Goal: Task Accomplishment & Management: Use online tool/utility

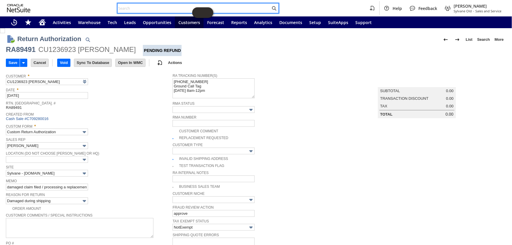
click at [155, 6] on input "text" at bounding box center [194, 8] width 153 height 7
paste input "RA89195"
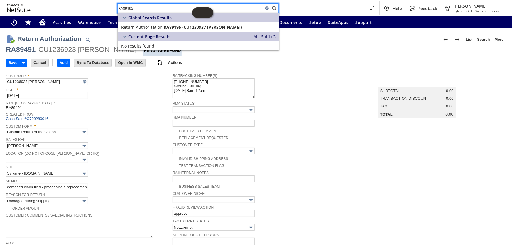
type input "RA89195"
click at [76, 45] on div "CU1236923 Philip A Iovanna" at bounding box center [86, 49] width 97 height 9
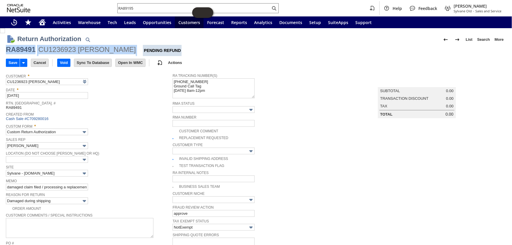
drag, startPoint x: 128, startPoint y: 50, endPoint x: 7, endPoint y: 48, distance: 120.7
click at [7, 48] on div "RA89491 CU1236923 Philip A Iovanna Pending Refund" at bounding box center [256, 50] width 501 height 11
copy div "RA89491 CU1236923 Philip A Iovanna"
click at [155, 7] on input "RA89195" at bounding box center [194, 8] width 153 height 7
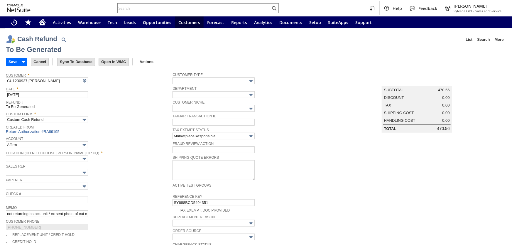
type input "Amazon Undeposited Funds"
type input "Headquarters : Head...s : Pending Testing"
click at [11, 59] on input "Save" at bounding box center [13, 62] width 14 height 8
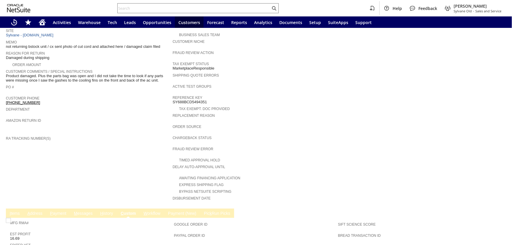
click at [125, 211] on link "C ustom" at bounding box center [128, 214] width 18 height 6
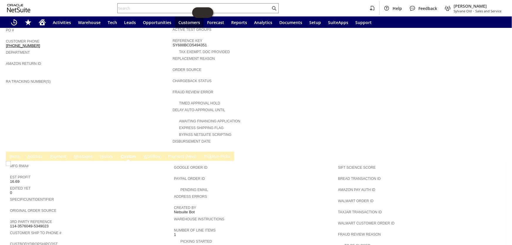
scroll to position [267, 0]
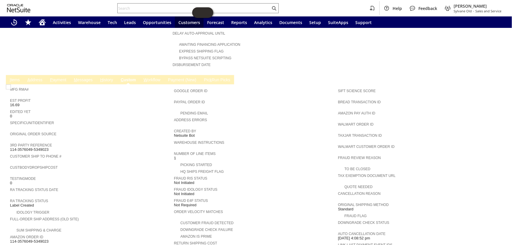
drag, startPoint x: 51, startPoint y: 134, endPoint x: 11, endPoint y: 134, distance: 40.5
click at [11, 142] on div "3rd Party Reference 114-3576049-5349023" at bounding box center [90, 147] width 161 height 11
copy span "114-3576049-5349023"
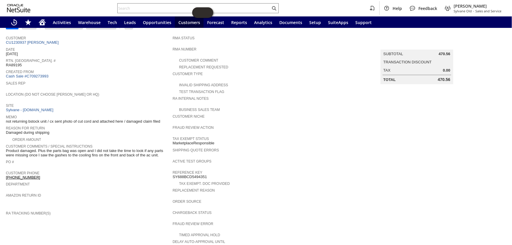
scroll to position [25, 0]
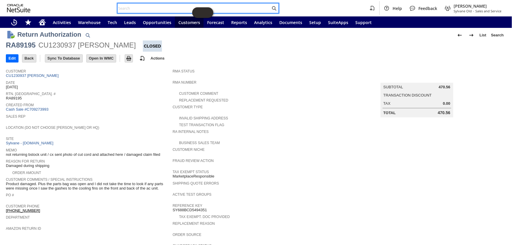
click at [150, 7] on input "text" at bounding box center [194, 8] width 153 height 7
paste input "111-8246917-1900220"
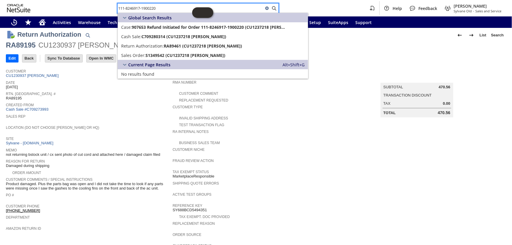
drag, startPoint x: 155, startPoint y: 9, endPoint x: 94, endPoint y: 8, distance: 61.4
click at [94, 8] on div "111-8246917-1900220 Help Feedback Coby Miller Sylvane Old - Sales and Service" at bounding box center [256, 8] width 512 height 16
paste input "1812566-4772266"
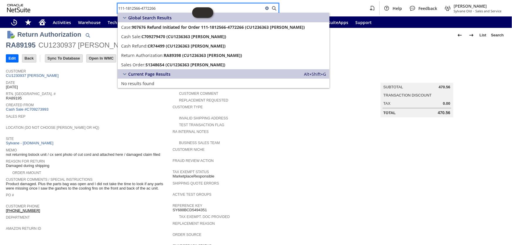
paste input "3-6617972-2832234"
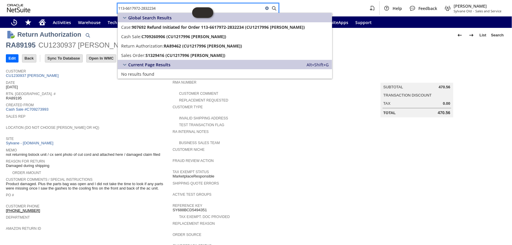
type input "113-6617972-2832234"
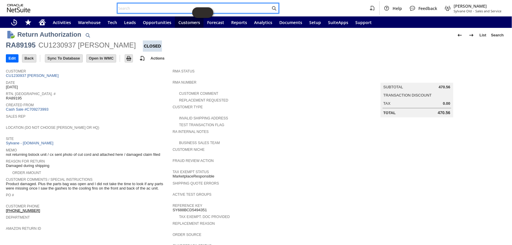
paste input "112-2450591-8810641"
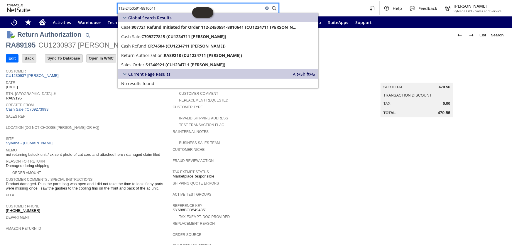
drag, startPoint x: 158, startPoint y: 9, endPoint x: 112, endPoint y: 10, distance: 45.8
click at [112, 10] on div "112-2450591-8810641 Help Feedback Coby Miller Sylvane Old - Sales and Service" at bounding box center [256, 8] width 512 height 16
paste input "3910926-6194667"
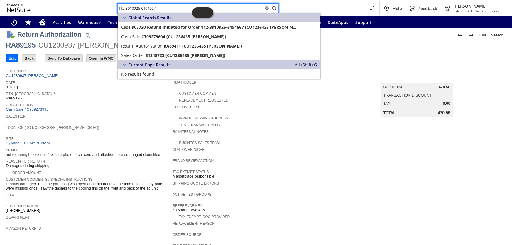
paste input "3-5267388-0595422"
paste input "1-6191549-1134608"
click at [171, 7] on input "111-6191549-1134608" at bounding box center [194, 8] width 153 height 7
drag, startPoint x: 171, startPoint y: 7, endPoint x: 115, endPoint y: 7, distance: 56.1
click at [115, 7] on div "111-6191549-1134608 Help Feedback Coby Miller Sylvane Old - Sales and Service" at bounding box center [256, 8] width 512 height 16
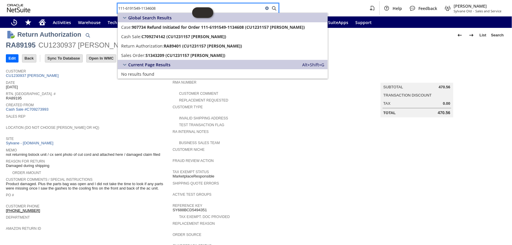
paste input "4-4951317-854501"
paste input "3-1982459-7422611"
paste input "1-7299826-0543406"
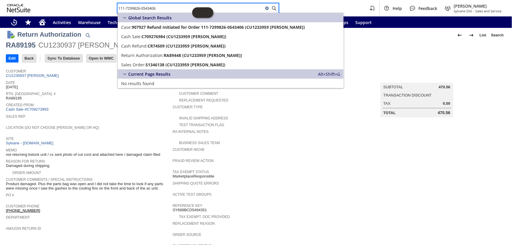
paste input "4-1257581-5233015"
paste input "2-0046076-3119461"
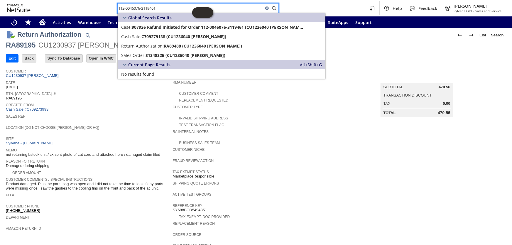
paste input "4-9698712-1145043"
paste input "1-6893033-3919439"
paste input "4-2125084-9945060"
paste input "3-3590328-1889064"
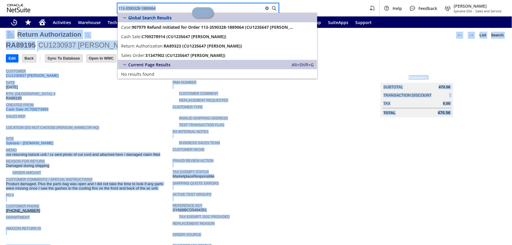
drag, startPoint x: 163, startPoint y: 13, endPoint x: 153, endPoint y: 11, distance: 9.6
click at [153, 11] on body "113-3590328-1889064 Help Feedback Coby Miller Sylvane Old - Sales and Service A…" at bounding box center [256, 122] width 512 height 245
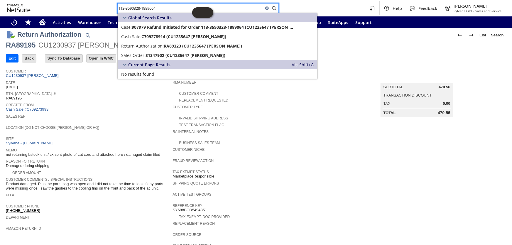
click at [161, 8] on input "113-3590328-1889064" at bounding box center [191, 8] width 146 height 7
paste input "2-4994311-7574622"
paste input "1-1270645-641465"
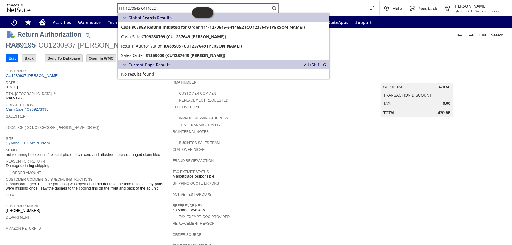
click at [168, 9] on input "111-1270645-6414652" at bounding box center [194, 8] width 153 height 7
drag, startPoint x: 157, startPoint y: 9, endPoint x: 118, endPoint y: 9, distance: 39.3
click at [117, 9] on div "111-1270645-6414652 Help Feedback Coby Miller Sylvane Old - Sales and Service" at bounding box center [256, 8] width 512 height 16
paste input "4-0793927-5350650"
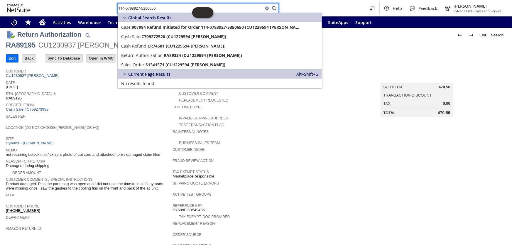
paste input "4531611-5029809"
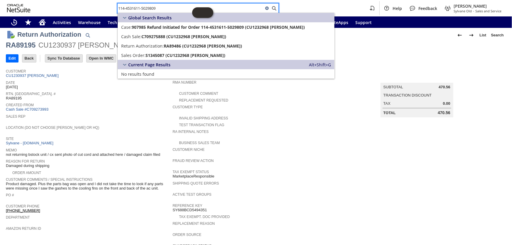
paste input "3-5586601-8569042"
type input "113-5586601-8569042"
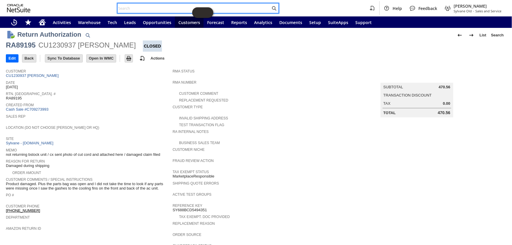
paste input "112-3773884-0057045"
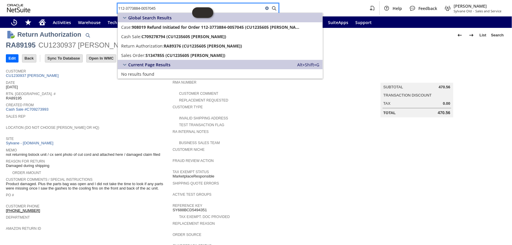
type input "112-3773884-0057045"
drag, startPoint x: 169, startPoint y: 8, endPoint x: 104, endPoint y: 9, distance: 64.3
click at [104, 9] on div "112-3773884-0057045 Help Feedback Coby Miller Sylvane Old - Sales and Service" at bounding box center [256, 8] width 512 height 16
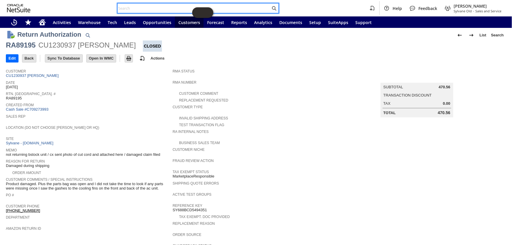
paste input "114-5664498-0480212"
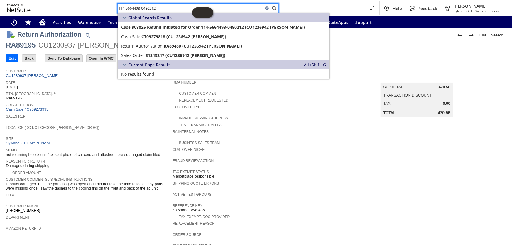
drag, startPoint x: 163, startPoint y: 9, endPoint x: 105, endPoint y: 11, distance: 58.2
click at [105, 11] on div "114-5664498-0480212 Help Feedback Coby Miller Sylvane Old - Sales and Service" at bounding box center [256, 8] width 512 height 16
paste input "2-4507585-7987439"
paste input "4-7052253-9646604"
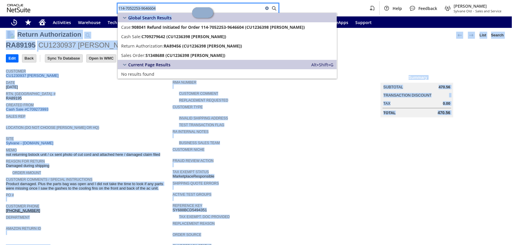
drag, startPoint x: 147, startPoint y: 14, endPoint x: 132, endPoint y: 11, distance: 14.9
click at [132, 11] on body "114-7052253-9646604 Help Feedback Coby Miller Sylvane Old - Sales and Service A…" at bounding box center [256, 122] width 512 height 245
click at [159, 10] on input "114-7052253-9646604" at bounding box center [191, 8] width 146 height 7
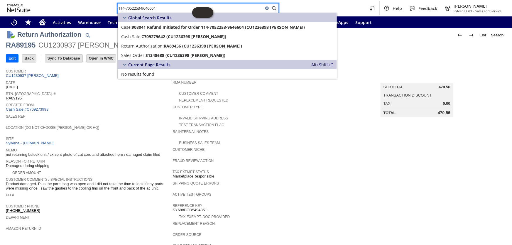
paste input "3-7280092-5335421"
paste input "3628052-4158646"
type input "113-3628052-4158646"
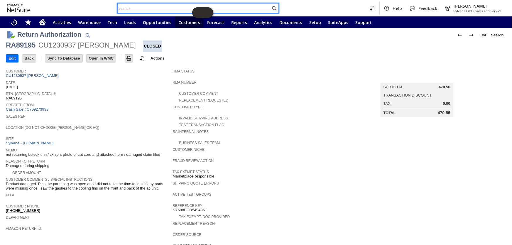
paste input "111-6837173-0435444"
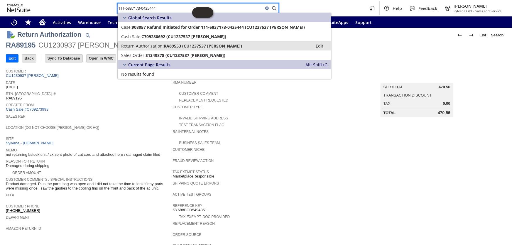
type input "111-6837173-0435444"
click at [178, 47] on span "RA89553 (CU1237537 Douglas Palmborg)" at bounding box center [203, 46] width 78 height 6
